Goal: Transaction & Acquisition: Purchase product/service

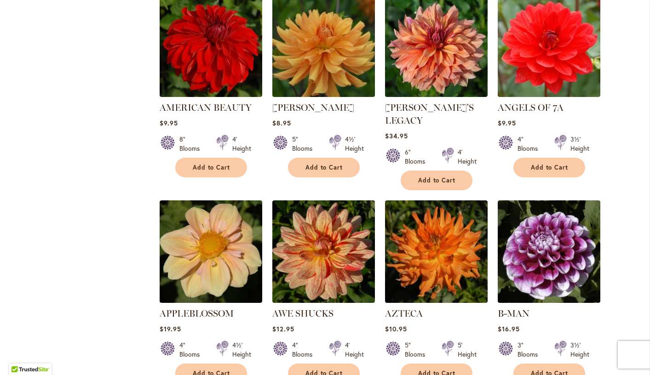
scroll to position [604, 0]
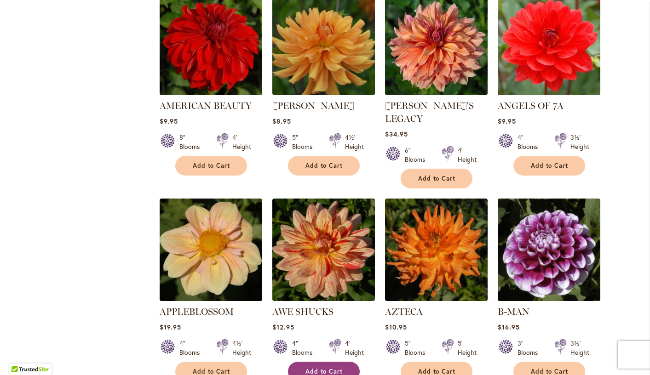
click at [330, 368] on span "Add to Cart" at bounding box center [324, 372] width 38 height 8
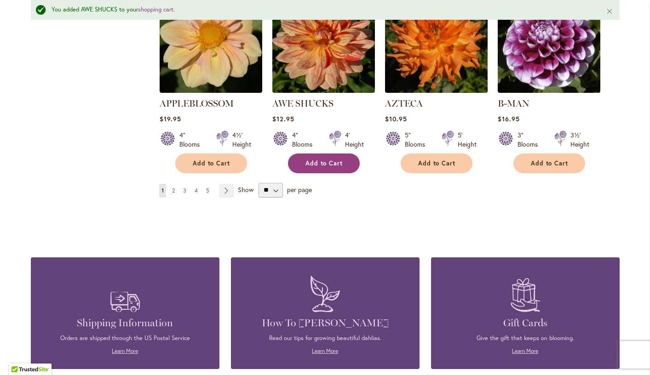
scroll to position [783, 0]
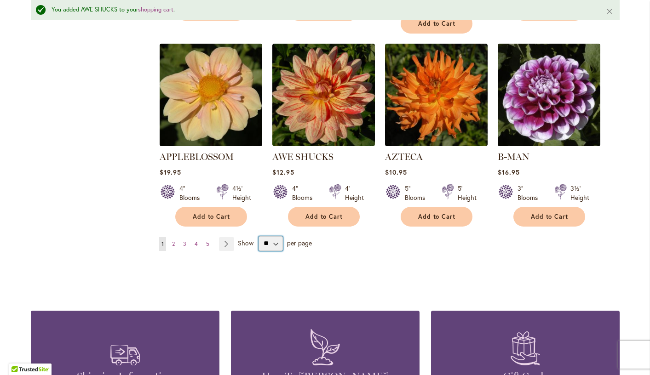
select select "**"
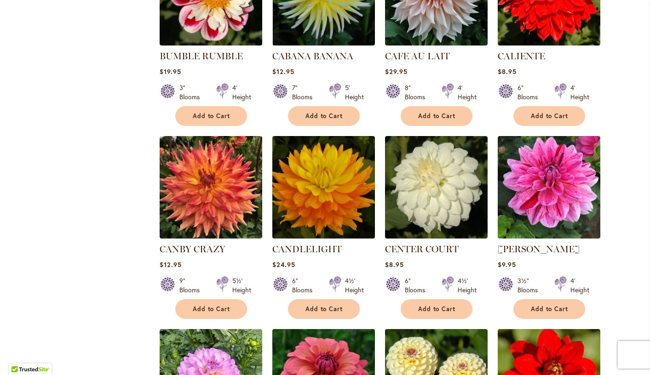
scroll to position [2820, 0]
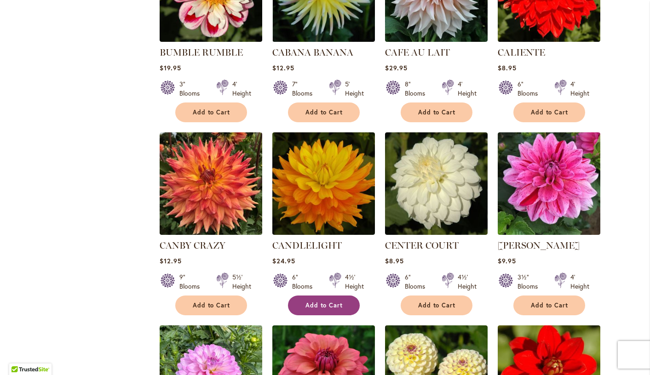
click at [327, 302] on span "Add to Cart" at bounding box center [324, 306] width 38 height 8
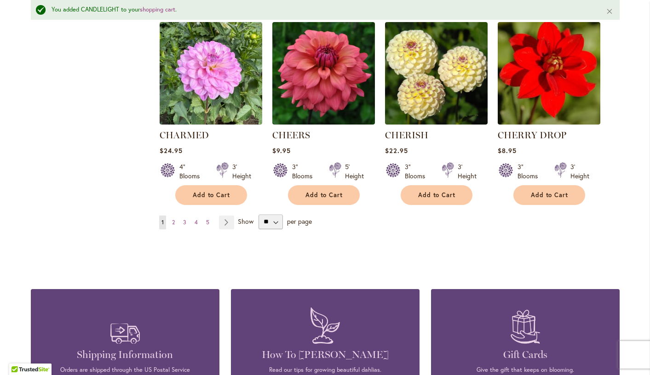
scroll to position [3152, 0]
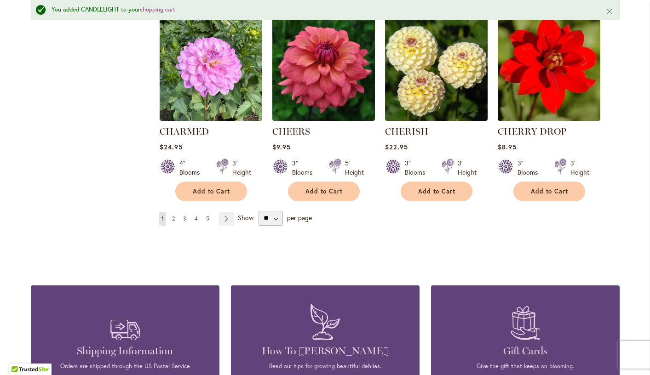
click at [174, 215] on span "2" at bounding box center [173, 218] width 3 height 7
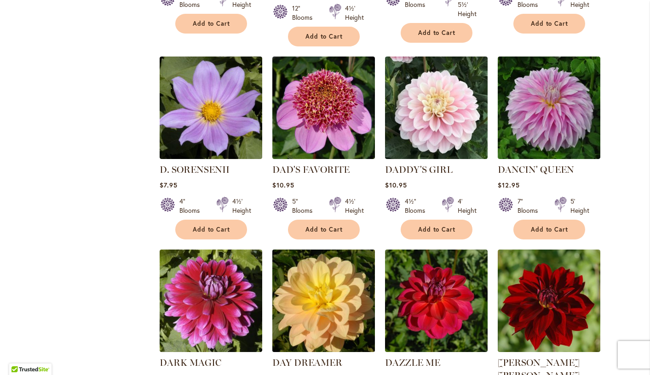
scroll to position [1134, 0]
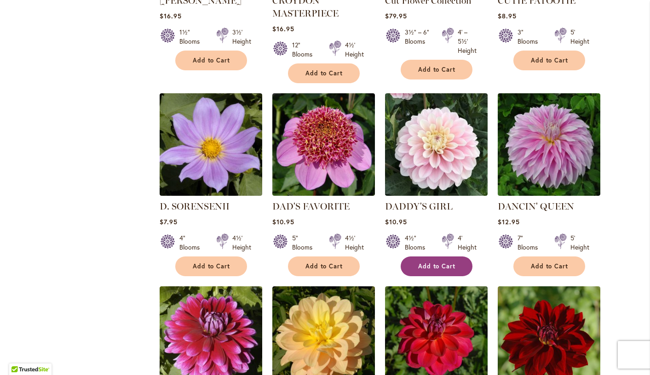
click at [448, 263] on span "Add to Cart" at bounding box center [437, 267] width 38 height 8
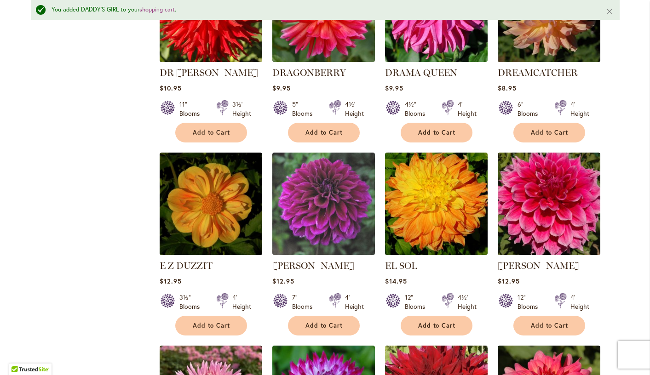
scroll to position [1898, 0]
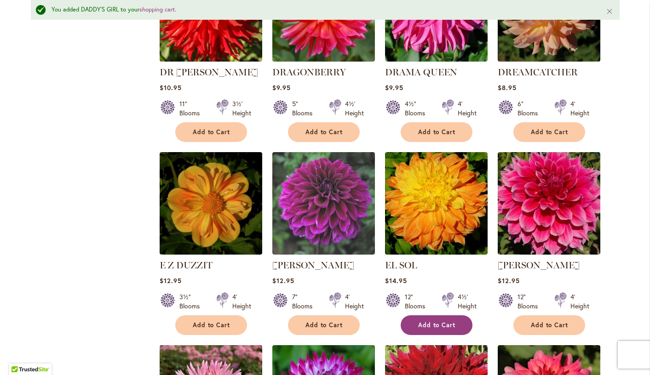
click at [437, 321] on span "Add to Cart" at bounding box center [437, 325] width 38 height 8
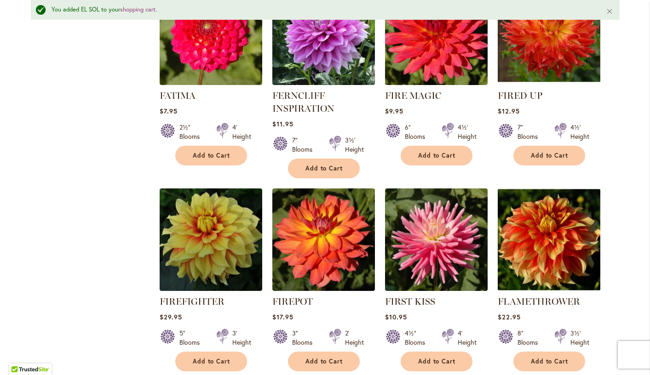
scroll to position [2669, 0]
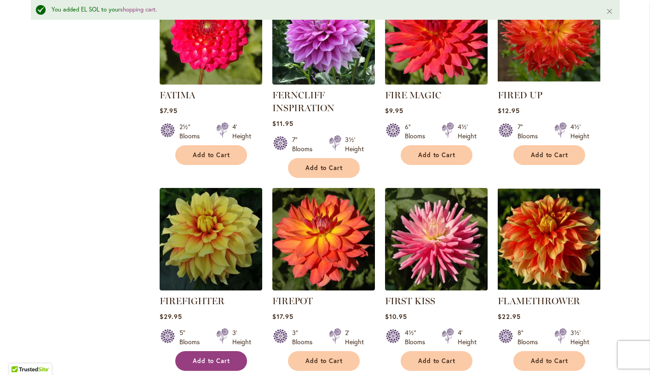
click at [217, 357] on span "Add to Cart" at bounding box center [212, 361] width 38 height 8
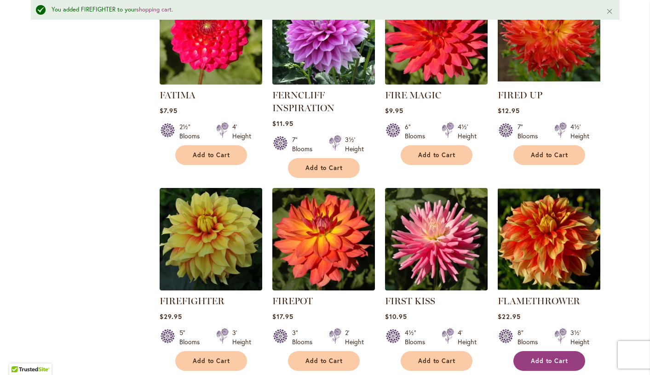
click at [555, 357] on span "Add to Cart" at bounding box center [550, 361] width 38 height 8
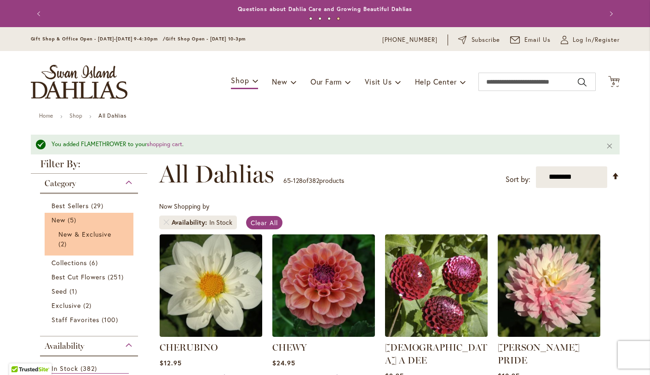
scroll to position [0, 0]
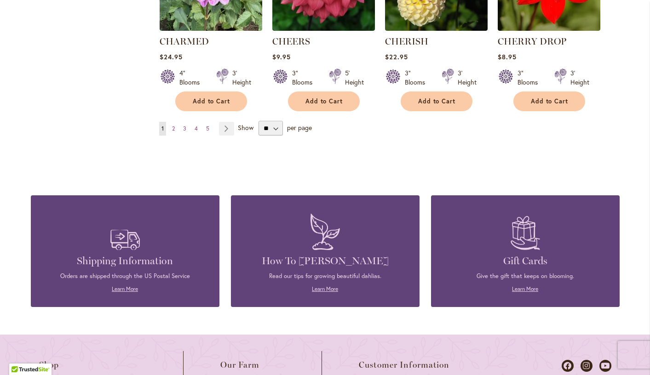
scroll to position [3199, 0]
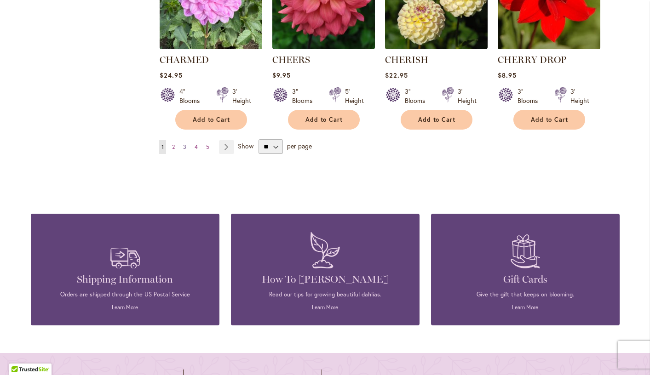
click at [185, 143] on span "3" at bounding box center [184, 146] width 3 height 7
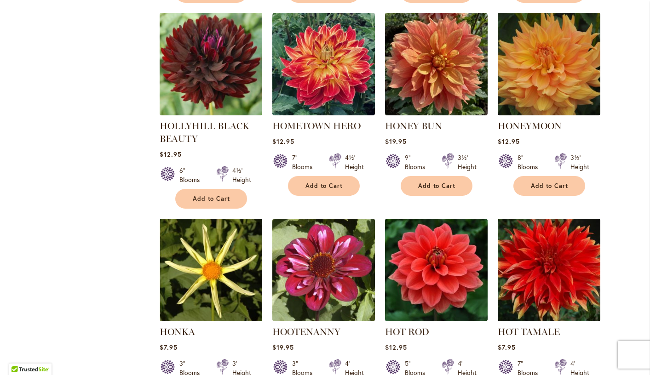
scroll to position [1805, 0]
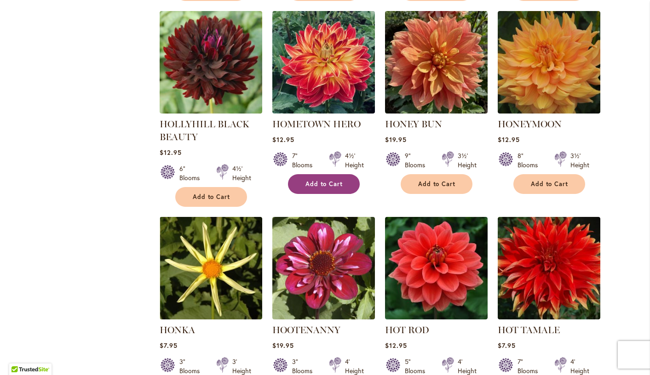
click at [308, 174] on button "Add to Cart" at bounding box center [324, 184] width 72 height 20
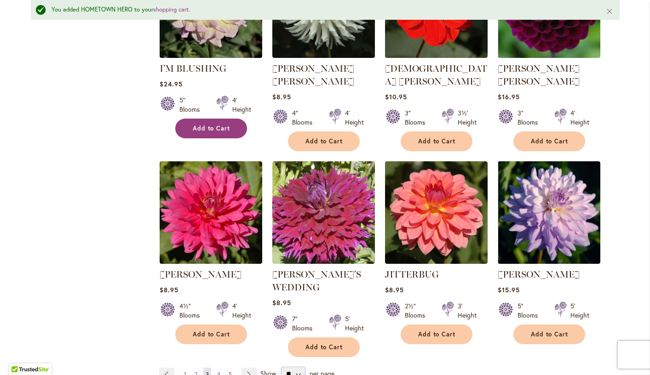
scroll to position [3079, 0]
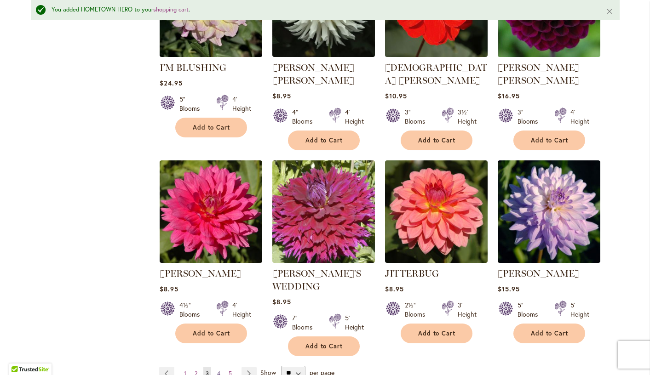
click at [220, 370] on span "4" at bounding box center [218, 373] width 3 height 7
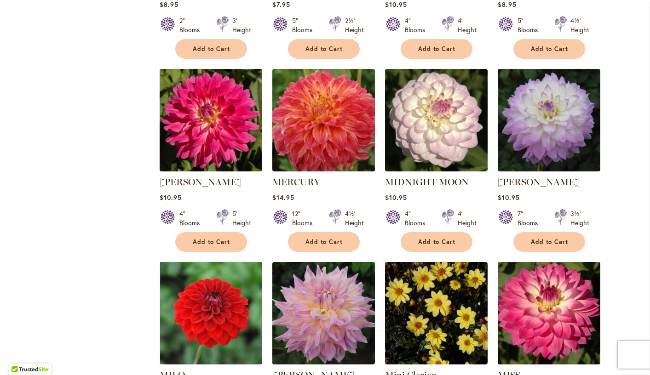
scroll to position [2503, 0]
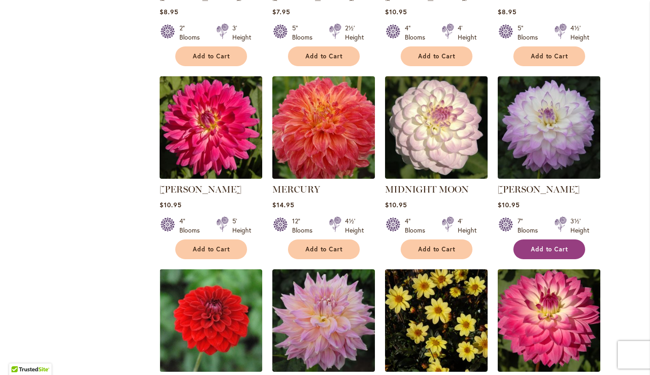
click at [548, 246] on span "Add to Cart" at bounding box center [550, 250] width 38 height 8
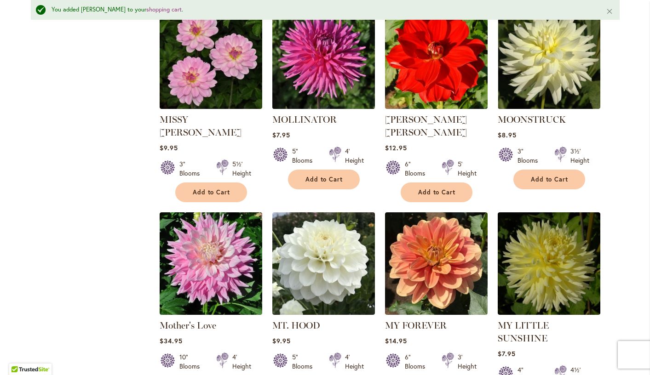
scroll to position [2998, 0]
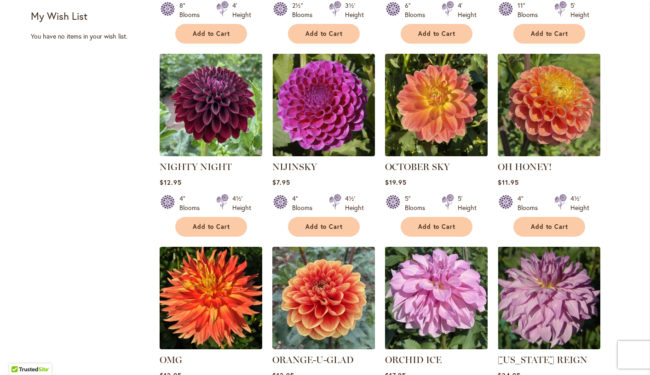
scroll to position [543, 0]
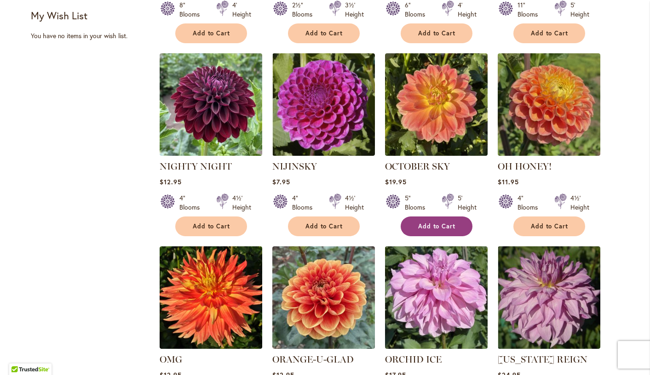
click at [438, 228] on span "Add to Cart" at bounding box center [437, 227] width 38 height 8
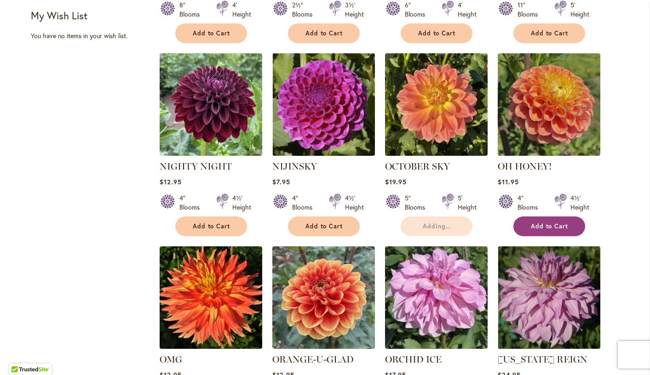
click at [563, 223] on span "Add to Cart" at bounding box center [550, 227] width 38 height 8
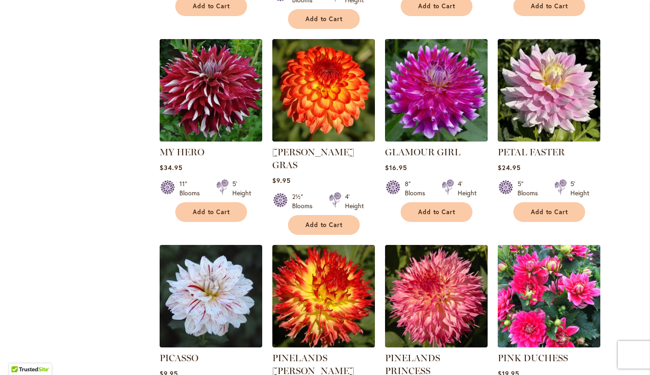
scroll to position [1550, 0]
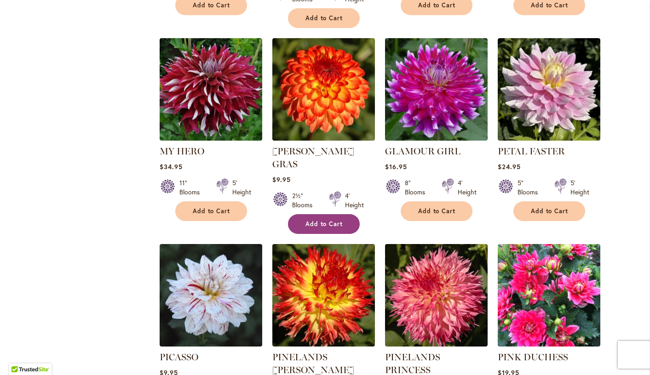
click at [335, 220] on span "Add to Cart" at bounding box center [324, 224] width 38 height 8
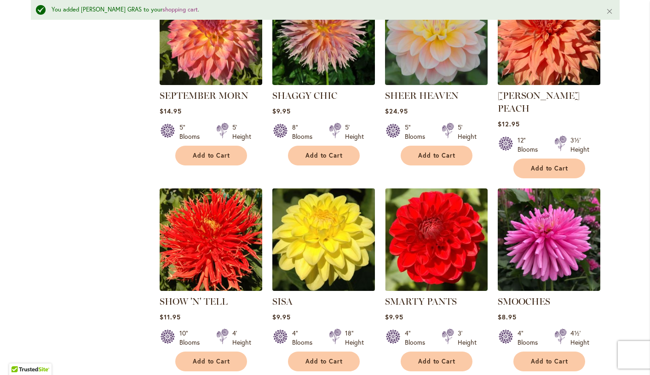
scroll to position [3021, 0]
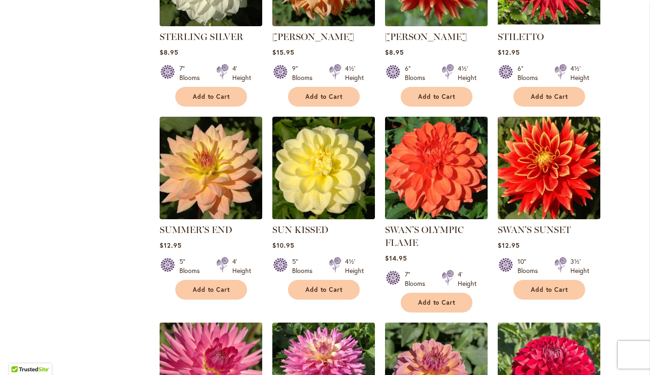
scroll to position [673, 0]
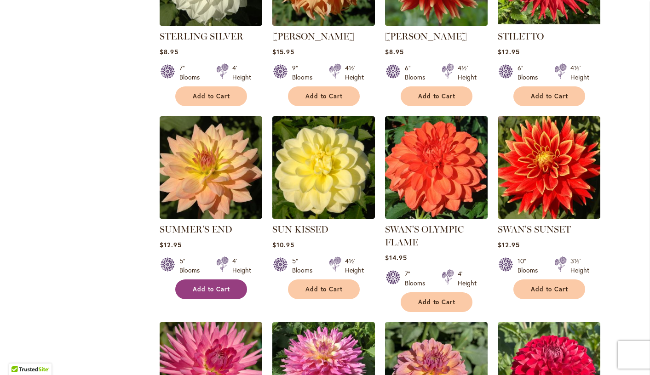
click at [215, 286] on span "Add to Cart" at bounding box center [212, 290] width 38 height 8
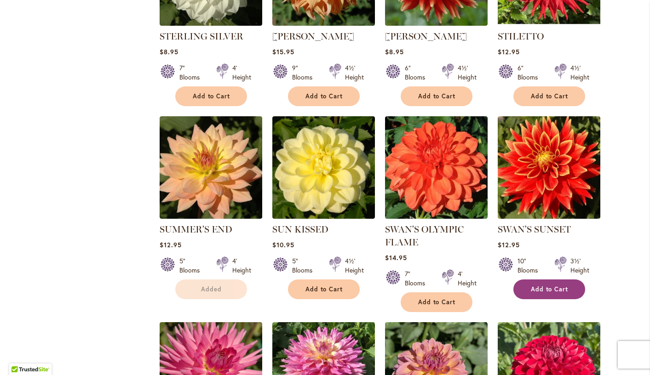
click at [541, 286] on span "Add to Cart" at bounding box center [550, 290] width 38 height 8
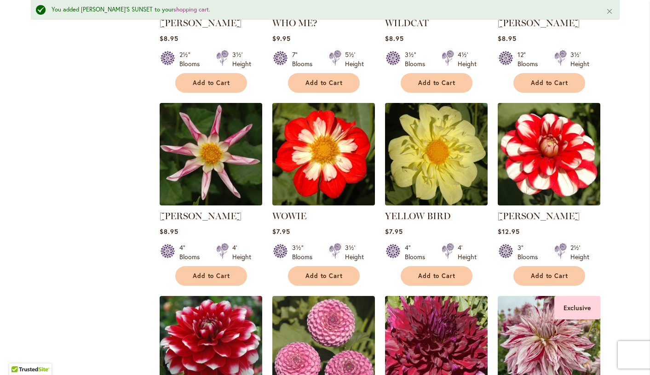
scroll to position [2669, 0]
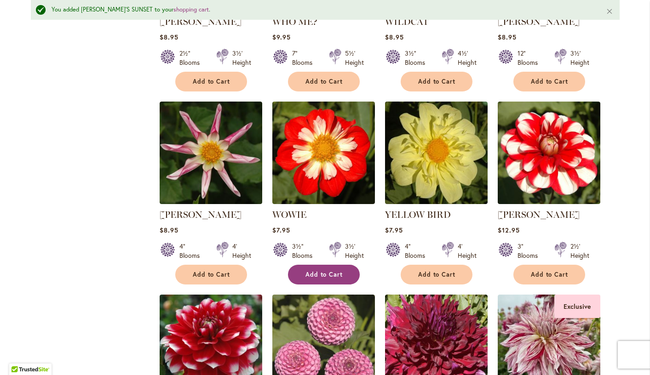
click at [324, 271] on span "Add to Cart" at bounding box center [324, 275] width 38 height 8
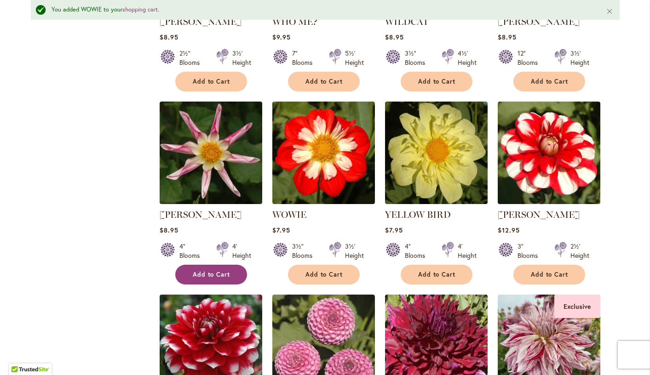
click at [221, 271] on span "Add to Cart" at bounding box center [212, 275] width 38 height 8
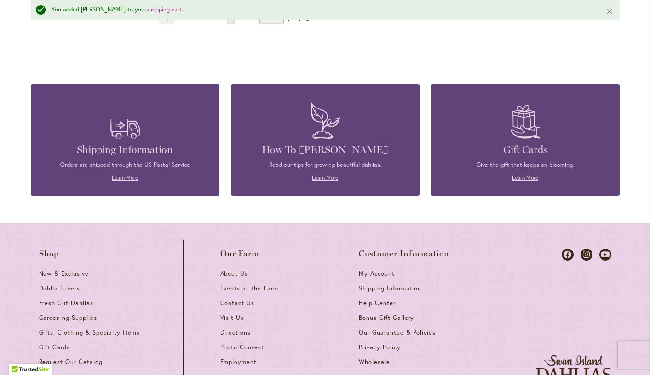
scroll to position [3141, 0]
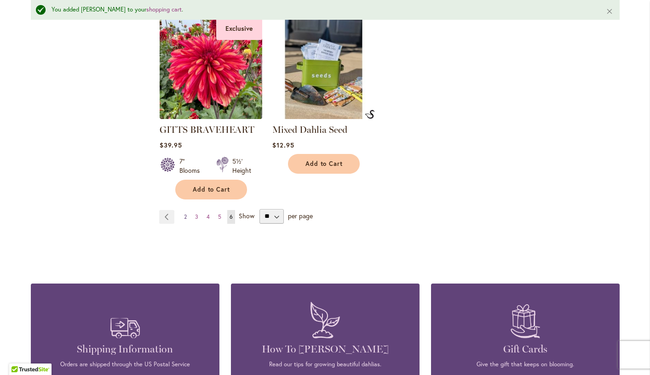
click at [186, 213] on span "2" at bounding box center [185, 216] width 3 height 7
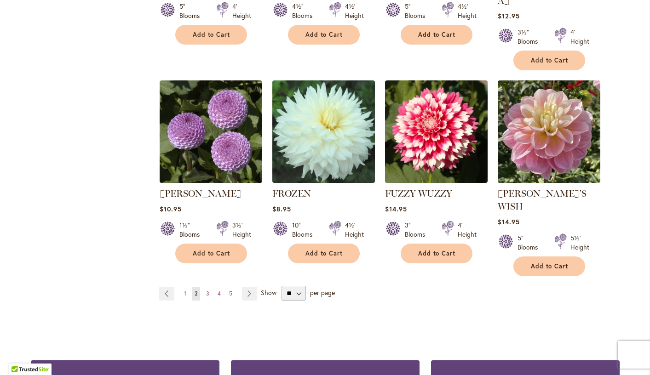
scroll to position [3084, 0]
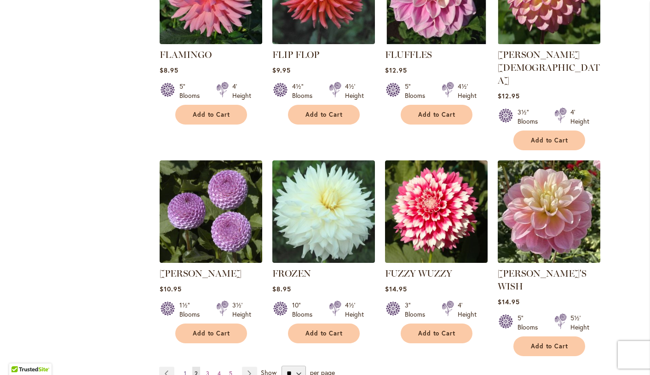
click at [185, 370] on span "1" at bounding box center [185, 373] width 2 height 7
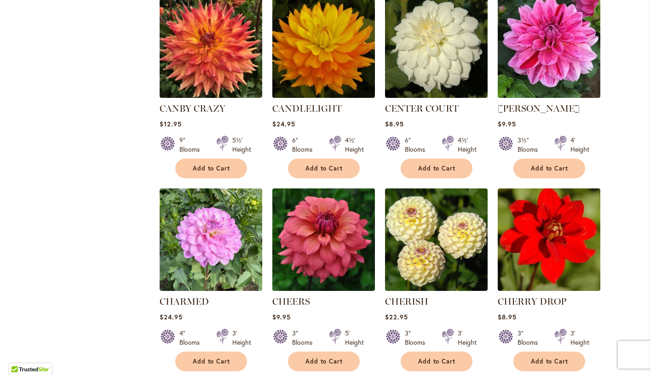
scroll to position [2960, 0]
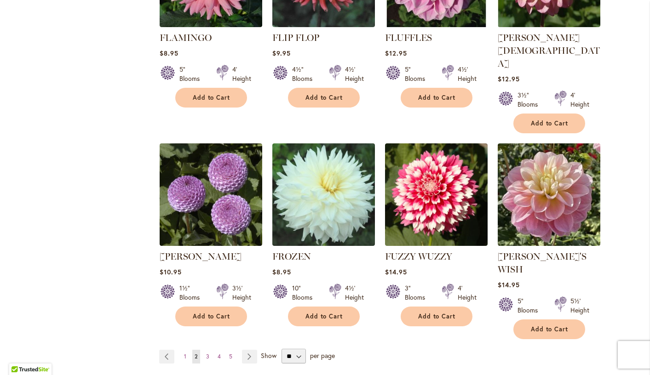
scroll to position [3136, 0]
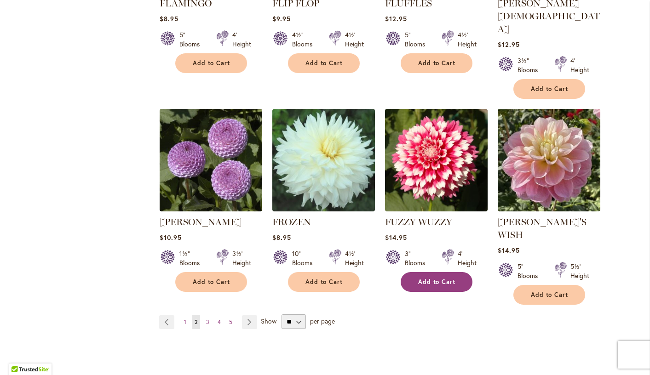
click at [440, 278] on span "Add to Cart" at bounding box center [437, 282] width 38 height 8
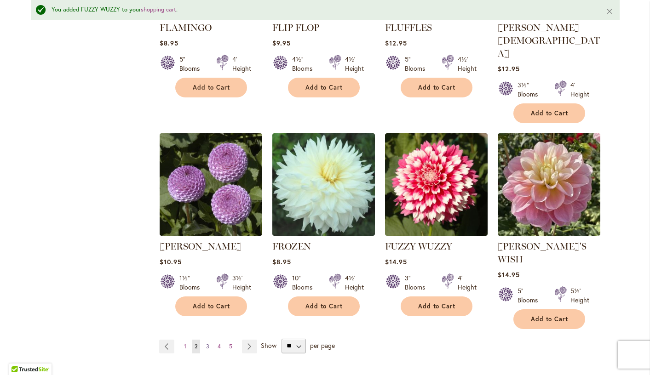
click at [207, 343] on span "3" at bounding box center [207, 346] width 3 height 7
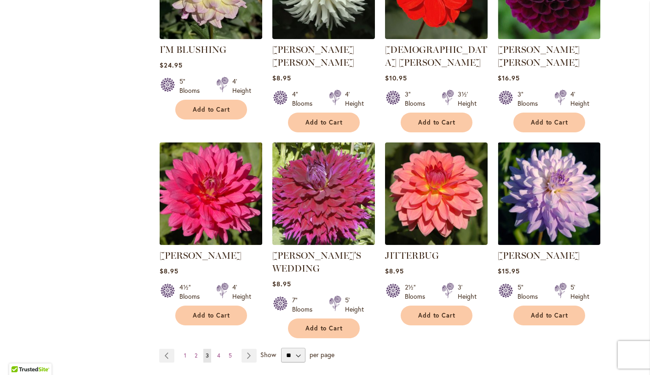
scroll to position [3082, 0]
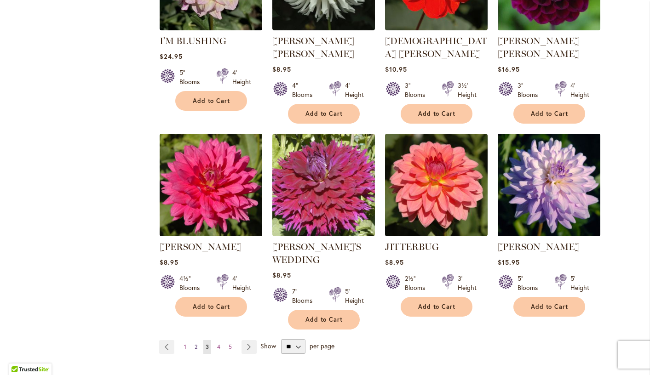
click at [197, 343] on span "2" at bounding box center [195, 346] width 3 height 7
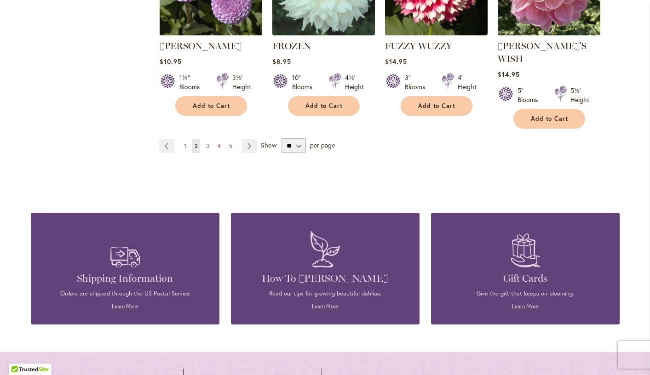
scroll to position [3315, 0]
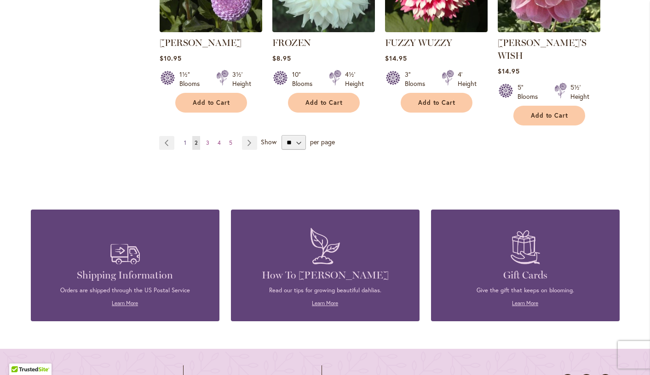
click at [185, 139] on span "1" at bounding box center [185, 142] width 2 height 7
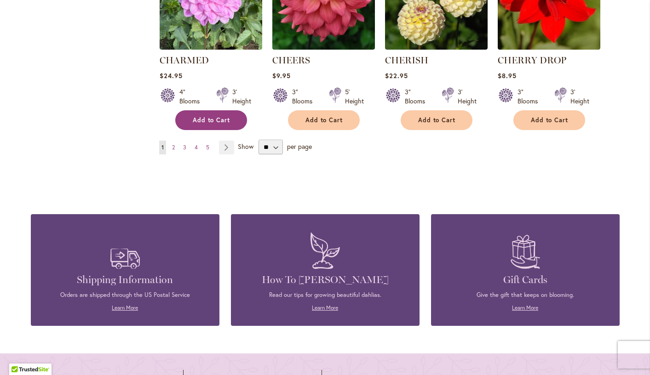
scroll to position [3198, 0]
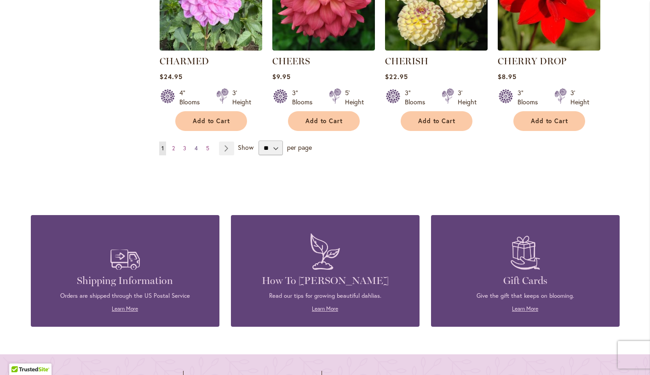
click at [197, 145] on span "4" at bounding box center [195, 148] width 3 height 7
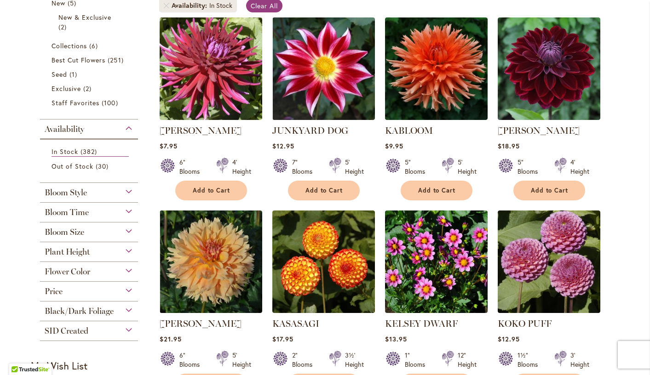
scroll to position [173, 0]
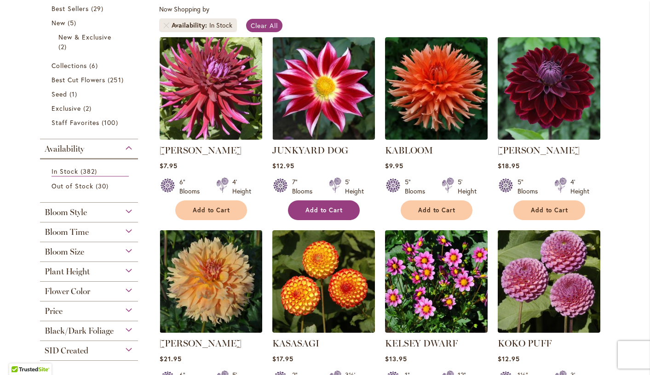
click at [318, 207] on span "Add to Cart" at bounding box center [324, 210] width 38 height 8
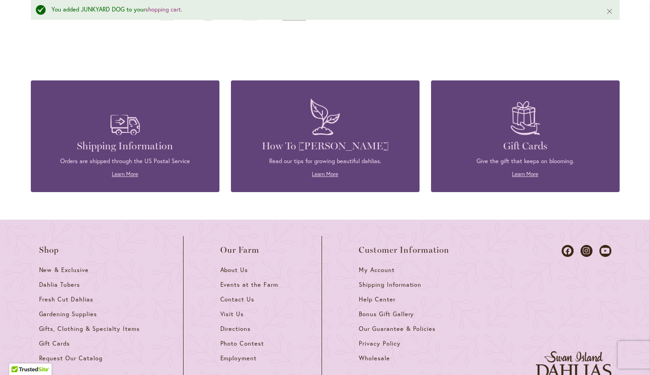
scroll to position [3030, 0]
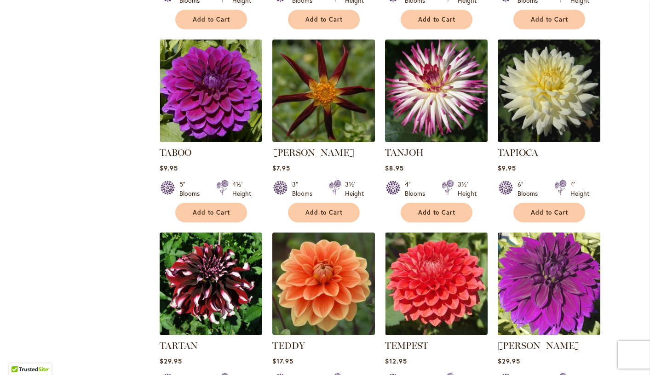
scroll to position [1113, 0]
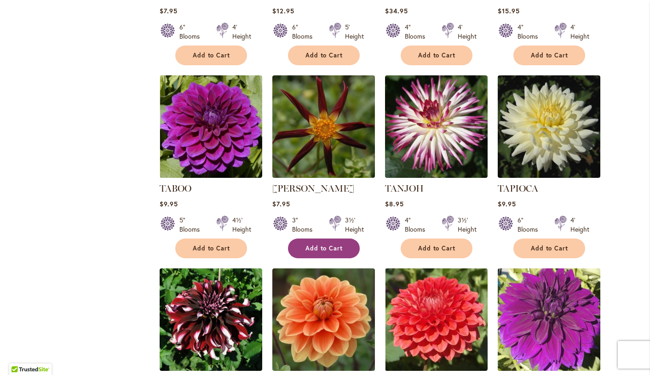
click at [329, 247] on span "Add to Cart" at bounding box center [324, 249] width 38 height 8
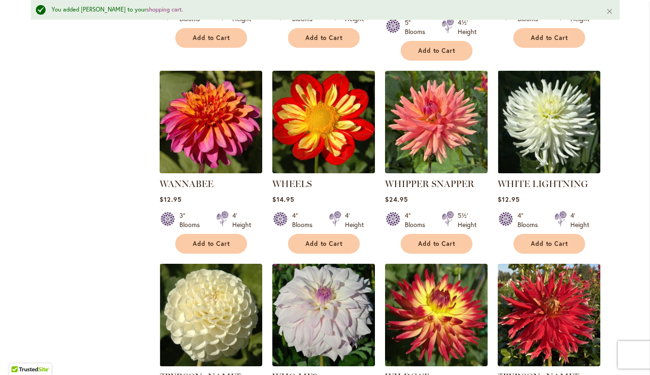
scroll to position [2314, 0]
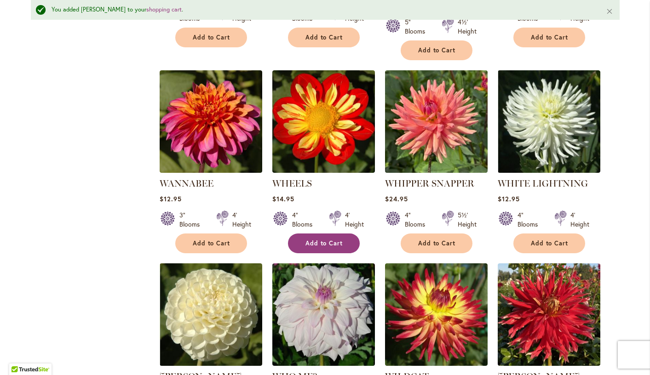
click at [327, 240] on span "Add to Cart" at bounding box center [324, 244] width 38 height 8
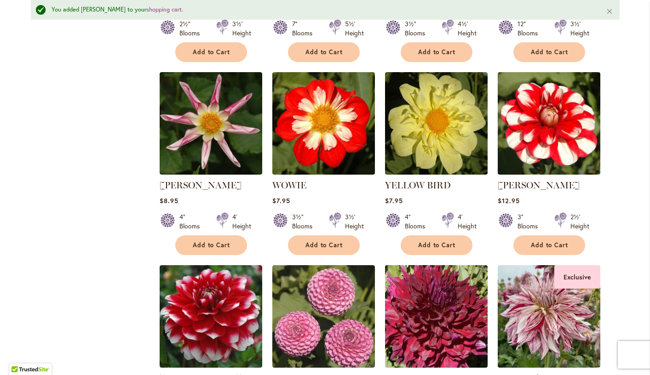
scroll to position [2699, 0]
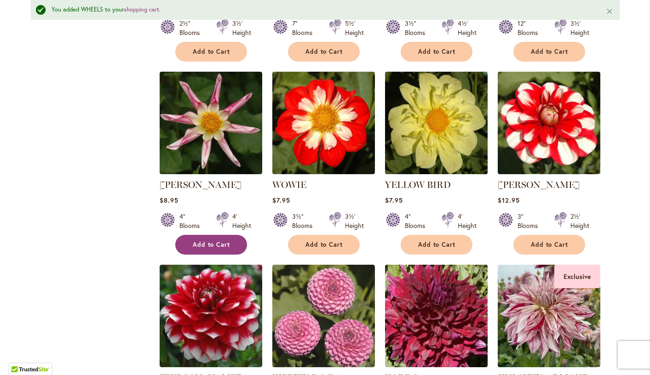
click at [224, 241] on span "Add to Cart" at bounding box center [212, 245] width 38 height 8
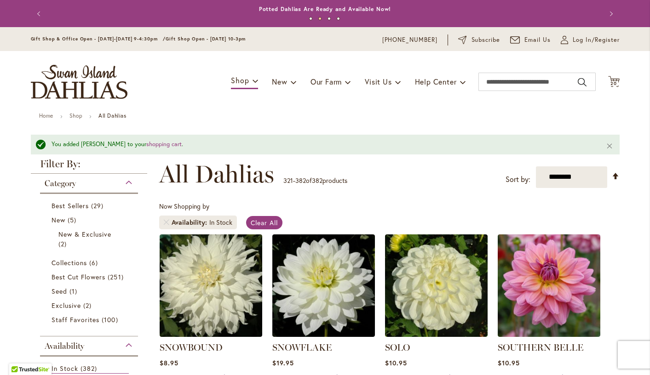
scroll to position [0, 0]
click at [612, 81] on span "20" at bounding box center [613, 83] width 6 height 6
